Goal: Use online tool/utility: Utilize a website feature to perform a specific function

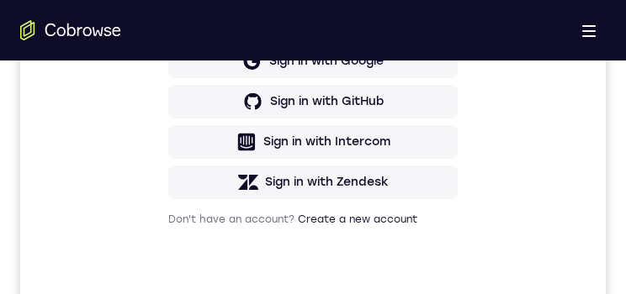
scroll to position [757, 0]
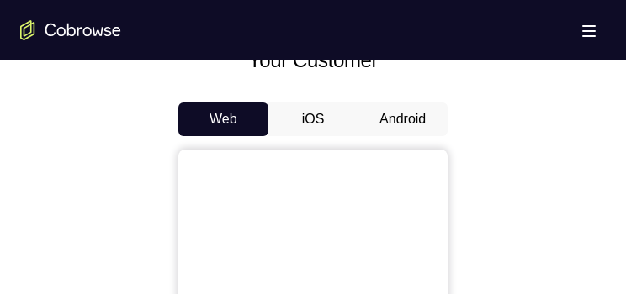
click at [400, 112] on button "Android" at bounding box center [402, 120] width 90 height 34
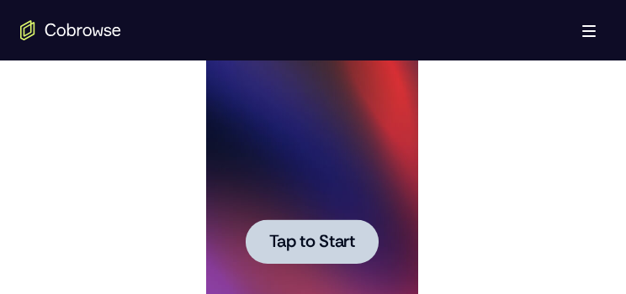
scroll to position [0, 0]
click at [317, 125] on span "Tap to Start" at bounding box center [311, 242] width 86 height 17
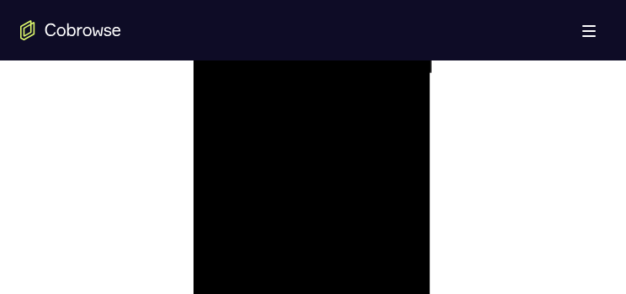
scroll to position [1177, 0]
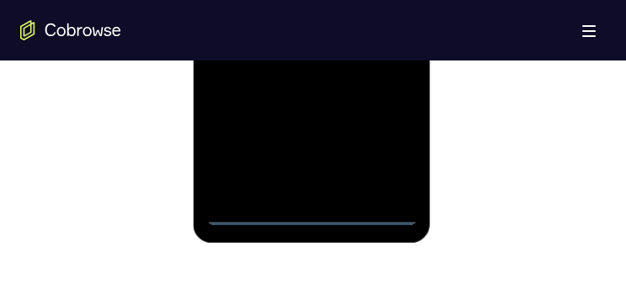
drag, startPoint x: 395, startPoint y: 139, endPoint x: 391, endPoint y: -115, distance: 253.9
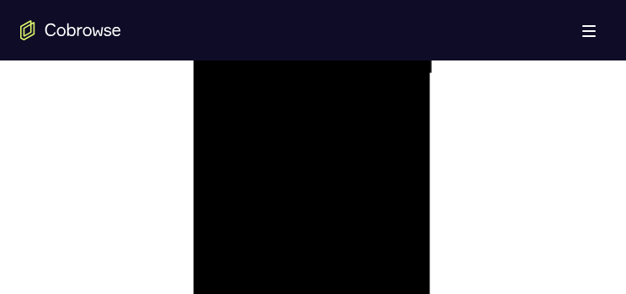
scroll to position [841, 0]
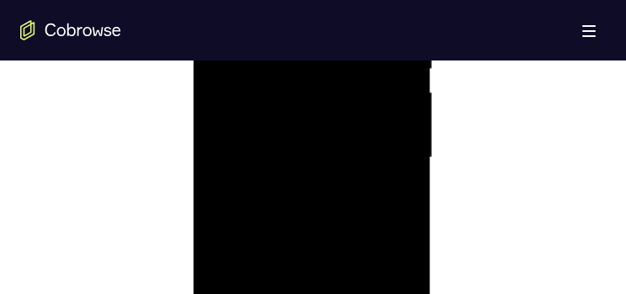
click at [257, 0] on div at bounding box center [311, 158] width 212 height 471
click at [378, 125] on div at bounding box center [311, 158] width 212 height 471
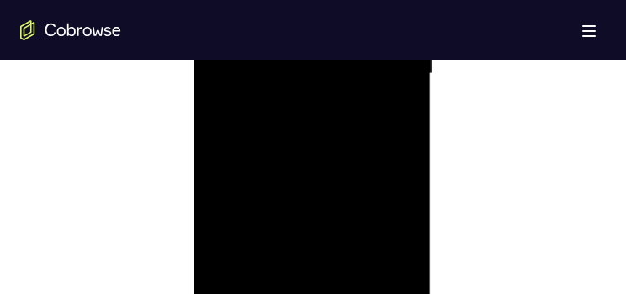
click at [328, 4] on div at bounding box center [311, 74] width 212 height 471
click at [349, 70] on div at bounding box center [311, 74] width 212 height 471
click at [344, 15] on div at bounding box center [311, 74] width 212 height 471
click at [346, 78] on div at bounding box center [311, 74] width 212 height 471
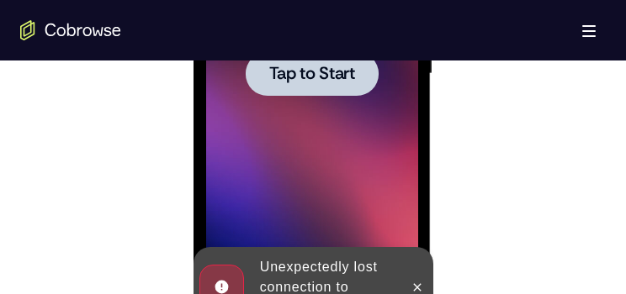
click at [346, 79] on span "Tap to Start" at bounding box center [311, 74] width 86 height 17
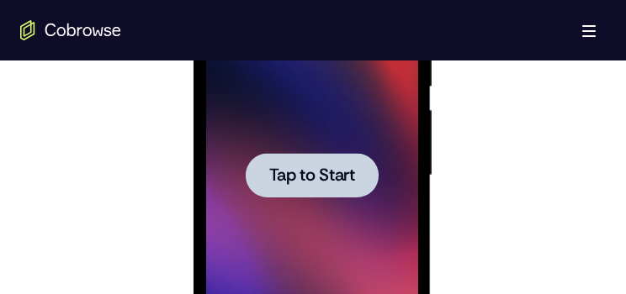
scroll to position [1009, 0]
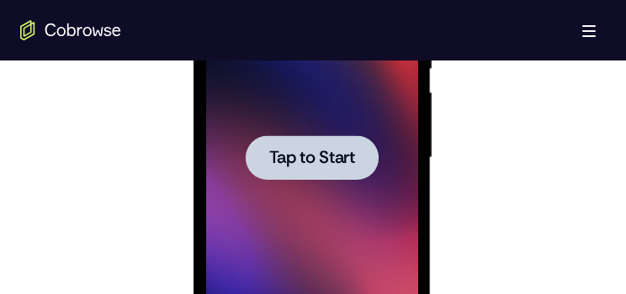
click at [301, 125] on div at bounding box center [311, 157] width 133 height 45
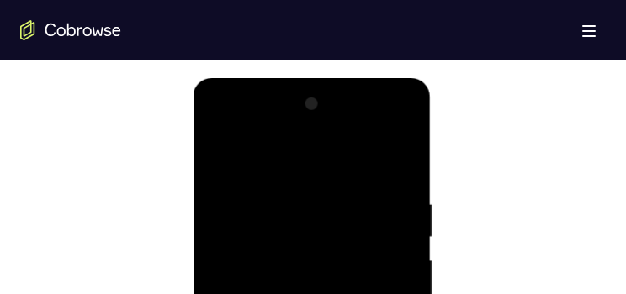
scroll to position [1093, 0]
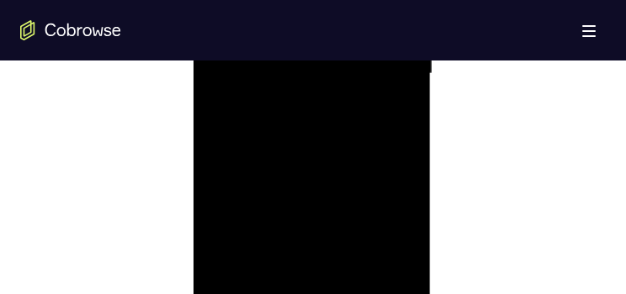
click at [316, 125] on div at bounding box center [311, 74] width 212 height 471
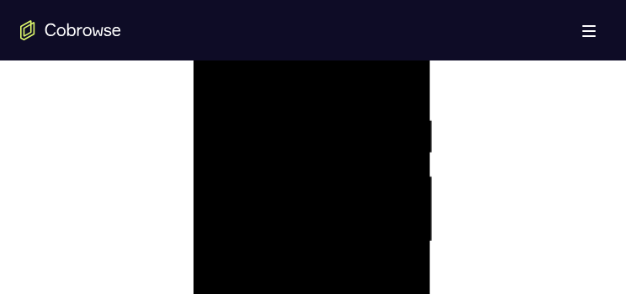
drag, startPoint x: 274, startPoint y: 84, endPoint x: 488, endPoint y: 84, distance: 213.6
click at [432, 84] on html "Online web based iOS Simulators and Android Emulators. Run iPhone, iPad, Mobile…" at bounding box center [313, 246] width 240 height 504
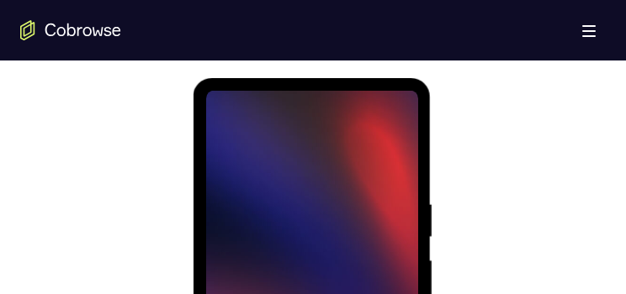
scroll to position [1009, 0]
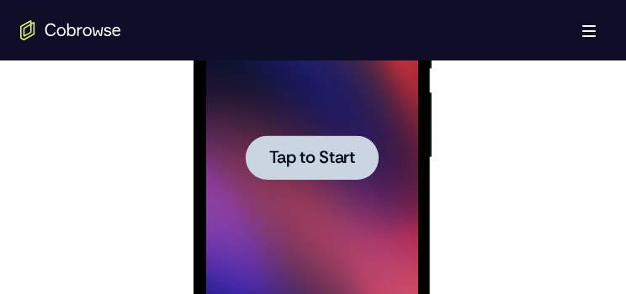
drag, startPoint x: 367, startPoint y: 151, endPoint x: 366, endPoint y: 161, distance: 9.4
click at [367, 125] on div at bounding box center [311, 157] width 133 height 45
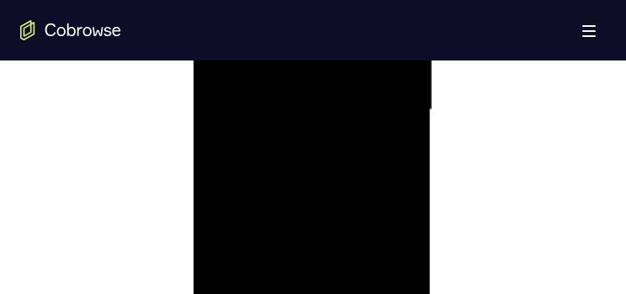
scroll to position [1177, 0]
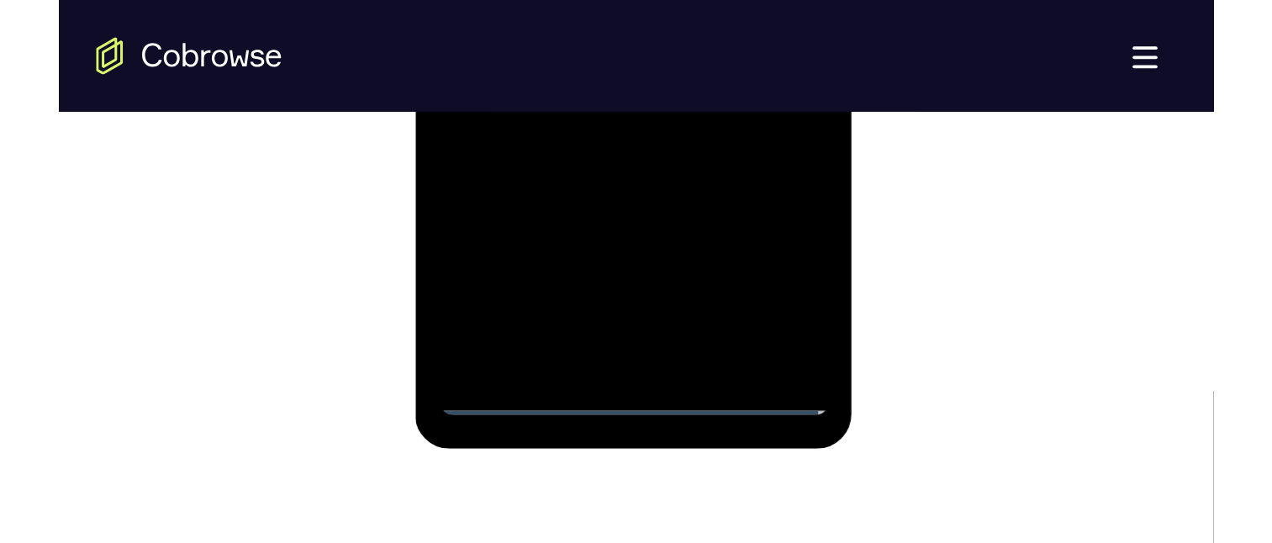
scroll to position [925, 0]
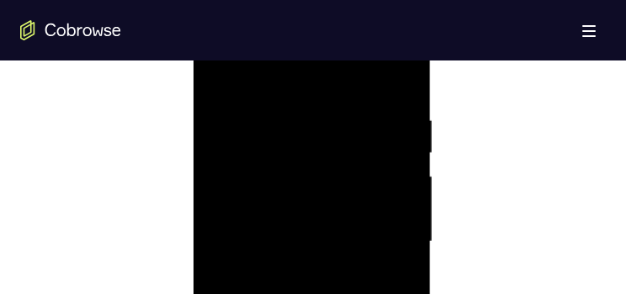
click at [583, 45] on button "Open main menu" at bounding box center [589, 30] width 34 height 34
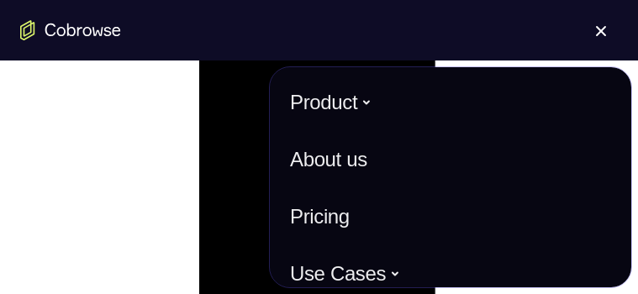
click at [44, 125] on div at bounding box center [319, 240] width 598 height 517
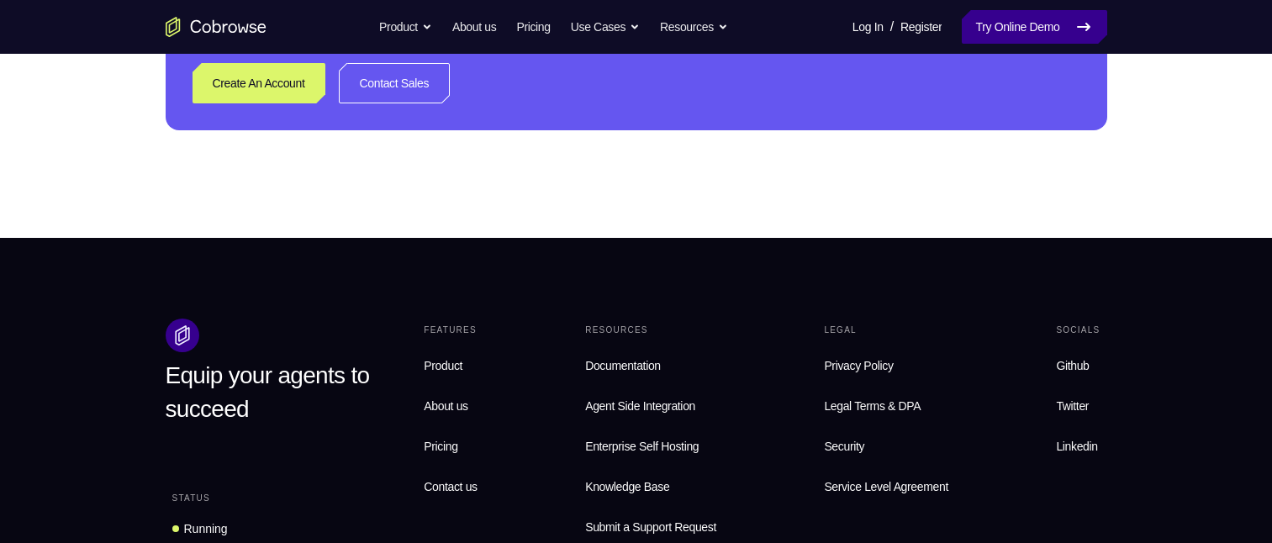
click at [625, 35] on link "Try Online Demo" at bounding box center [1034, 27] width 145 height 34
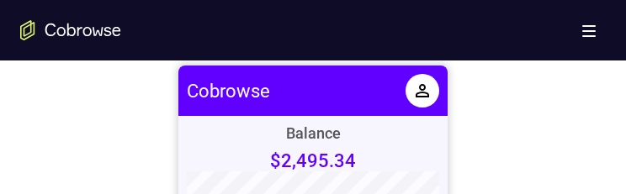
scroll to position [757, 0]
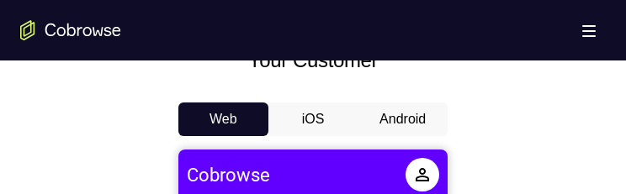
click at [393, 118] on button "Android" at bounding box center [402, 120] width 90 height 34
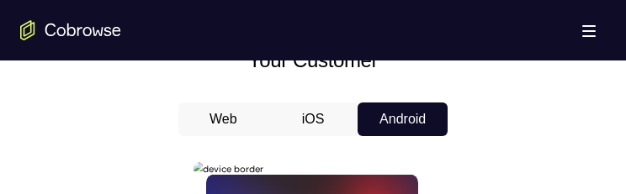
scroll to position [0, 0]
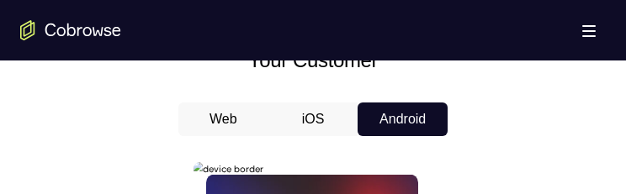
scroll to position [84, 0]
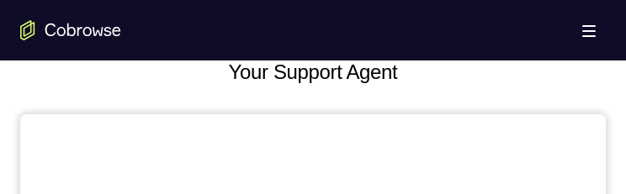
drag, startPoint x: 364, startPoint y: 224, endPoint x: 275, endPoint y: 129, distance: 130.3
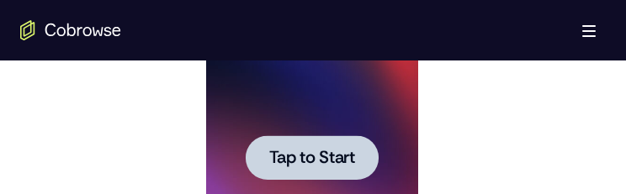
drag, startPoint x: 447, startPoint y: -75, endPoint x: 275, endPoint y: 131, distance: 268.6
click at [275, 131] on div at bounding box center [311, 158] width 212 height 471
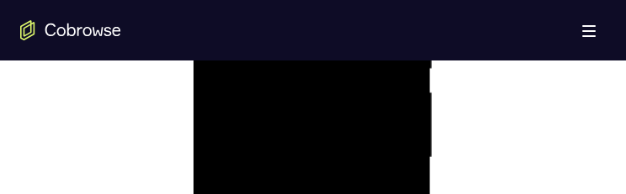
scroll to position [1345, 0]
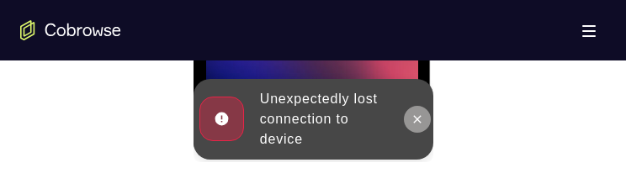
click at [408, 121] on button at bounding box center [416, 119] width 27 height 27
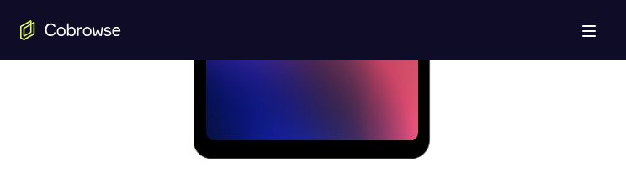
scroll to position [1217, 0]
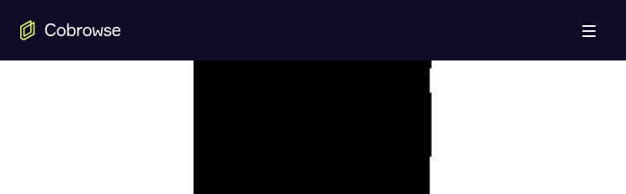
scroll to position [1261, 0]
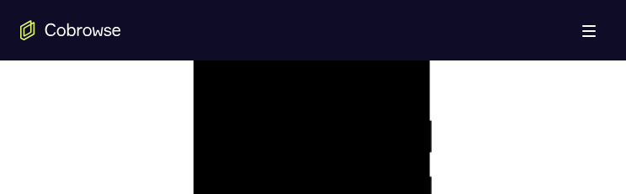
click at [288, 193] on div at bounding box center [311, 74] width 212 height 471
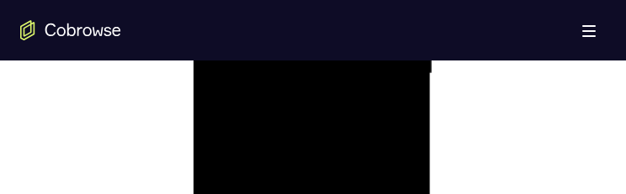
click at [288, 193] on div at bounding box center [311, 74] width 212 height 471
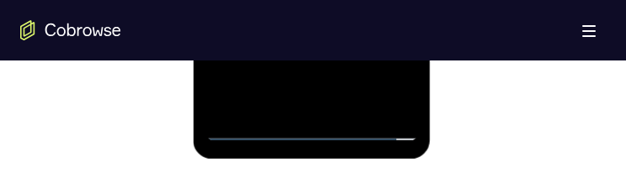
scroll to position [1177, 0]
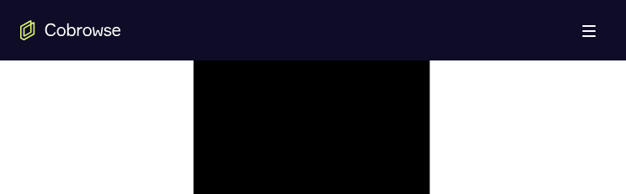
click at [279, 118] on div at bounding box center [311, 158] width 212 height 471
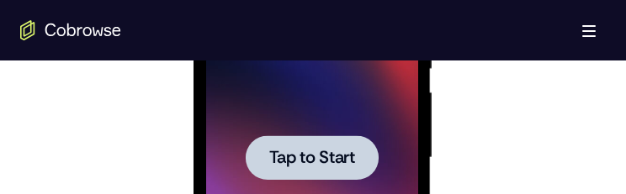
scroll to position [1261, 0]
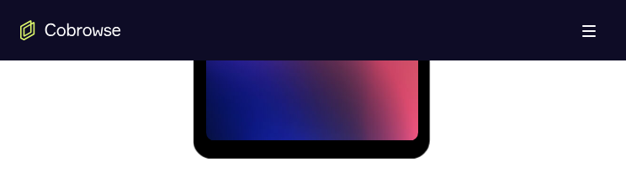
drag, startPoint x: 348, startPoint y: -182, endPoint x: 314, endPoint y: -315, distance: 138.1
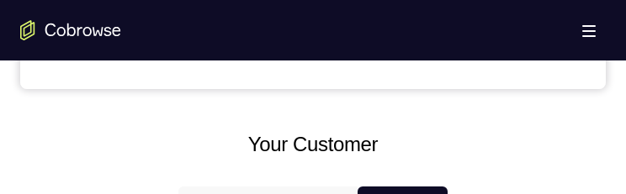
scroll to position [757, 0]
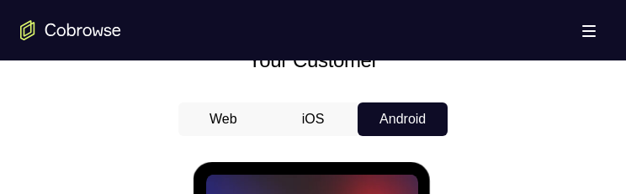
click at [315, 121] on button "iOS" at bounding box center [313, 120] width 90 height 34
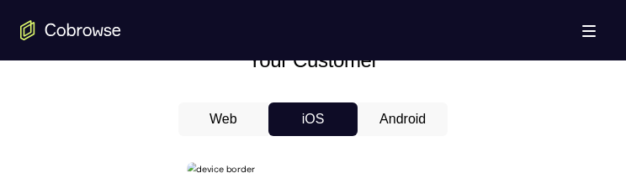
click at [399, 128] on button "Android" at bounding box center [402, 120] width 90 height 34
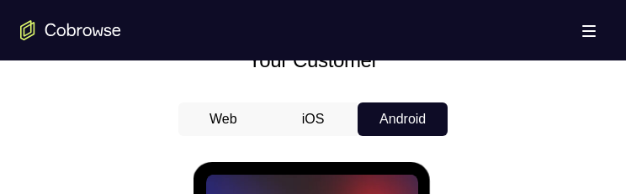
scroll to position [1009, 0]
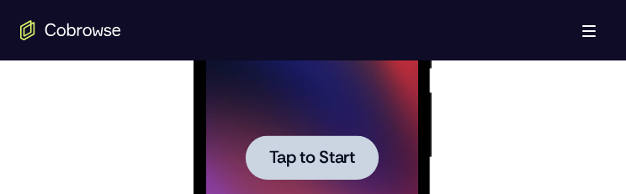
click at [339, 161] on span "Tap to Start" at bounding box center [311, 158] width 86 height 17
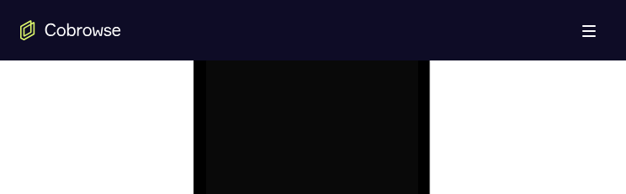
scroll to position [1261, 0]
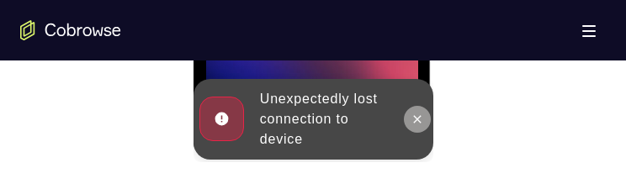
click at [421, 113] on icon at bounding box center [415, 119] width 13 height 13
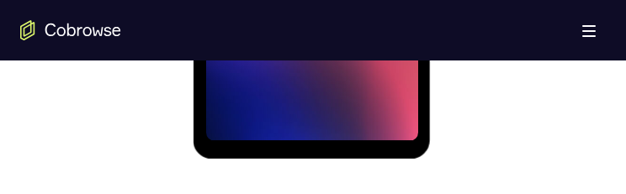
scroll to position [1093, 0]
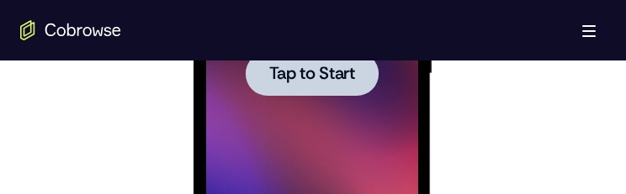
click at [335, 95] on div at bounding box center [311, 73] width 133 height 45
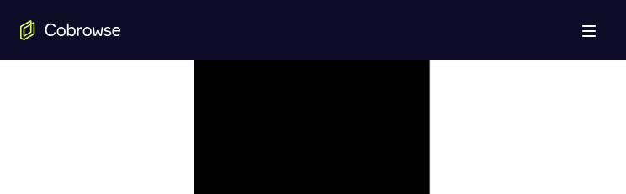
scroll to position [1261, 0]
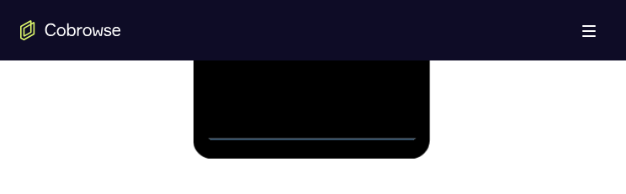
drag, startPoint x: 384, startPoint y: 61, endPoint x: 532, endPoint y: -177, distance: 280.2
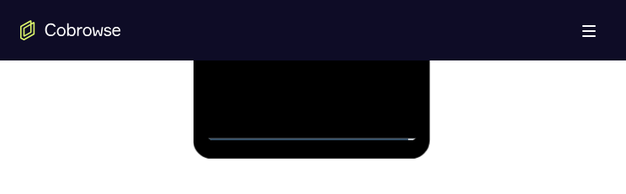
scroll to position [1177, 0]
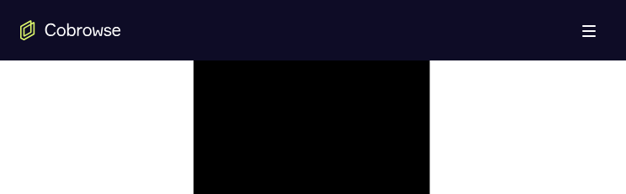
click at [325, 123] on div at bounding box center [311, 158] width 212 height 471
click at [312, 161] on div at bounding box center [311, 158] width 212 height 471
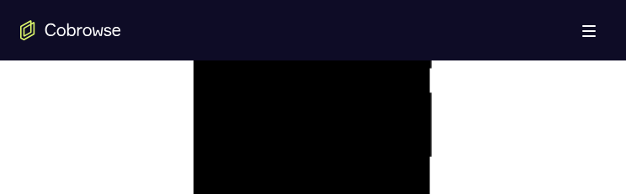
click at [328, 193] on div at bounding box center [311, 158] width 212 height 471
click at [337, 123] on div at bounding box center [311, 74] width 212 height 471
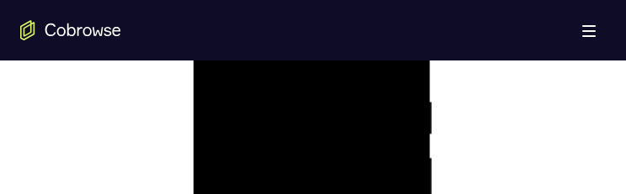
scroll to position [925, 0]
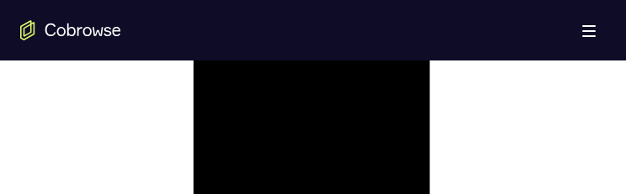
click at [330, 138] on div at bounding box center [311, 158] width 212 height 471
click at [214, 0] on div at bounding box center [311, 158] width 212 height 471
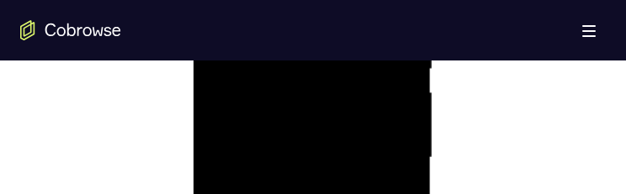
scroll to position [925, 0]
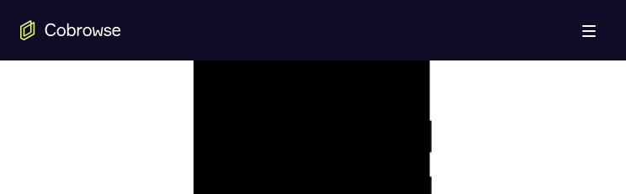
scroll to position [1158, 0]
click at [298, 92] on div at bounding box center [311, 9] width 212 height 471
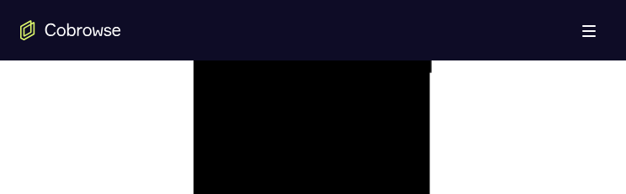
click at [292, 151] on div at bounding box center [311, 74] width 212 height 471
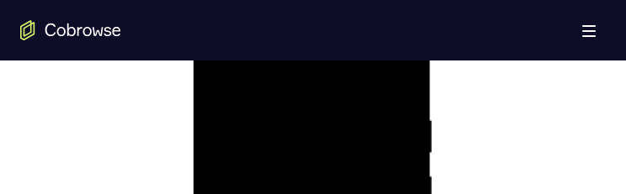
scroll to position [1093, 0]
drag, startPoint x: 330, startPoint y: 102, endPoint x: 319, endPoint y: 160, distance: 59.0
click at [319, 160] on div at bounding box center [311, 74] width 212 height 471
drag, startPoint x: 320, startPoint y: -12, endPoint x: 320, endPoint y: 24, distance: 36.2
click at [320, 24] on div at bounding box center [311, 74] width 212 height 471
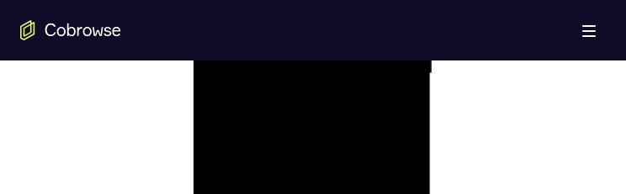
scroll to position [925, 0]
drag, startPoint x: 311, startPoint y: 101, endPoint x: 299, endPoint y: 198, distance: 97.4
drag, startPoint x: 383, startPoint y: 114, endPoint x: 197, endPoint y: 116, distance: 185.8
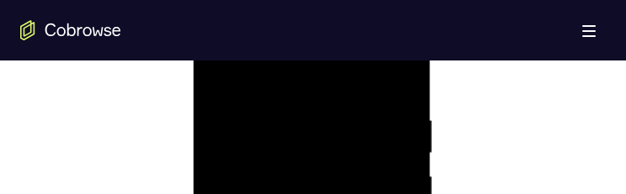
drag, startPoint x: 293, startPoint y: 107, endPoint x: 284, endPoint y: 107, distance: 9.2
drag, startPoint x: 371, startPoint y: 119, endPoint x: 302, endPoint y: 129, distance: 69.7
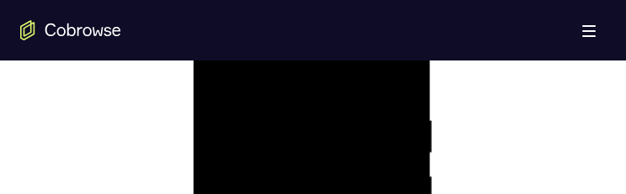
drag, startPoint x: 368, startPoint y: 203, endPoint x: 310, endPoint y: 212, distance: 58.6
drag, startPoint x: 349, startPoint y: 209, endPoint x: 289, endPoint y: 220, distance: 60.7
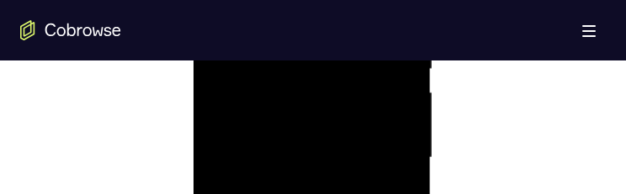
click at [399, 0] on div at bounding box center [311, 158] width 212 height 471
drag, startPoint x: 356, startPoint y: 203, endPoint x: 355, endPoint y: 177, distance: 27.0
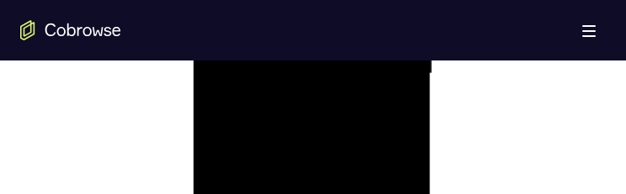
click at [352, 193] on div at bounding box center [311, 74] width 212 height 471
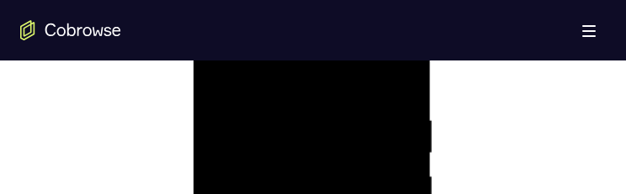
drag, startPoint x: 384, startPoint y: 156, endPoint x: 378, endPoint y: 383, distance: 227.9
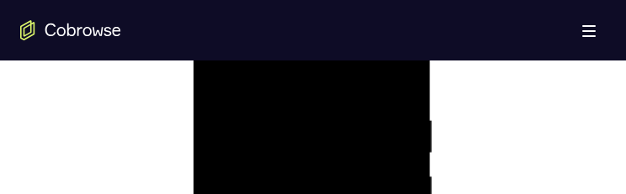
drag, startPoint x: 280, startPoint y: 185, endPoint x: 283, endPoint y: 172, distance: 13.9
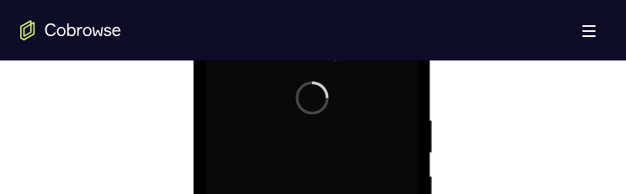
scroll to position [1177, 0]
